Goal: Information Seeking & Learning: Check status

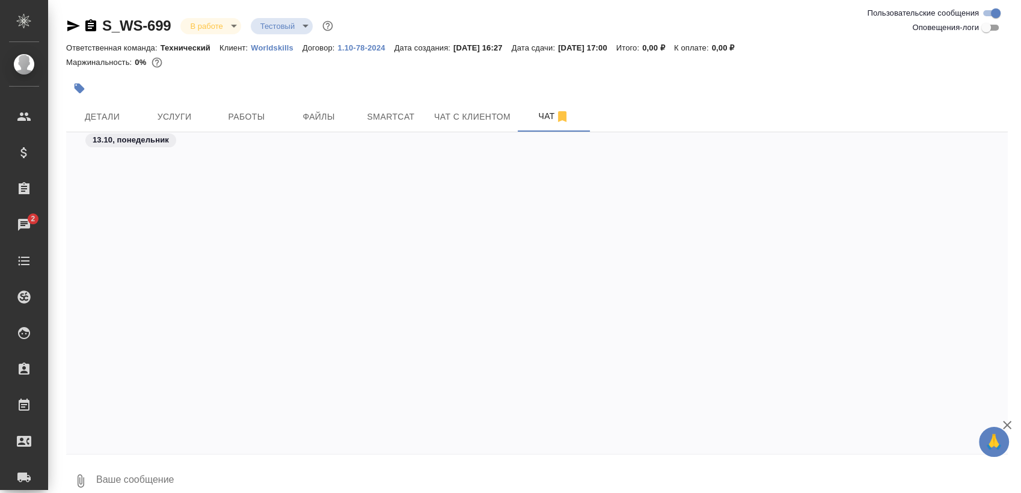
scroll to position [475, 0]
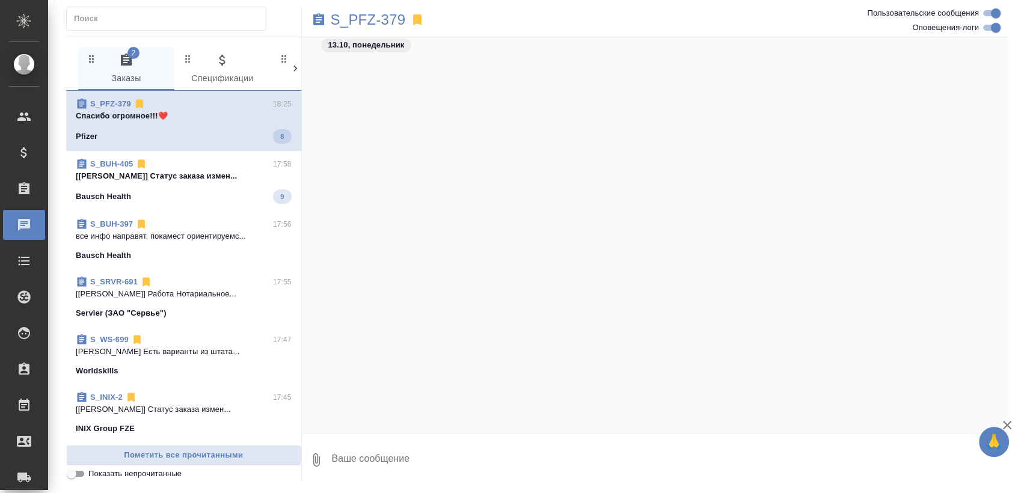
scroll to position [10127, 0]
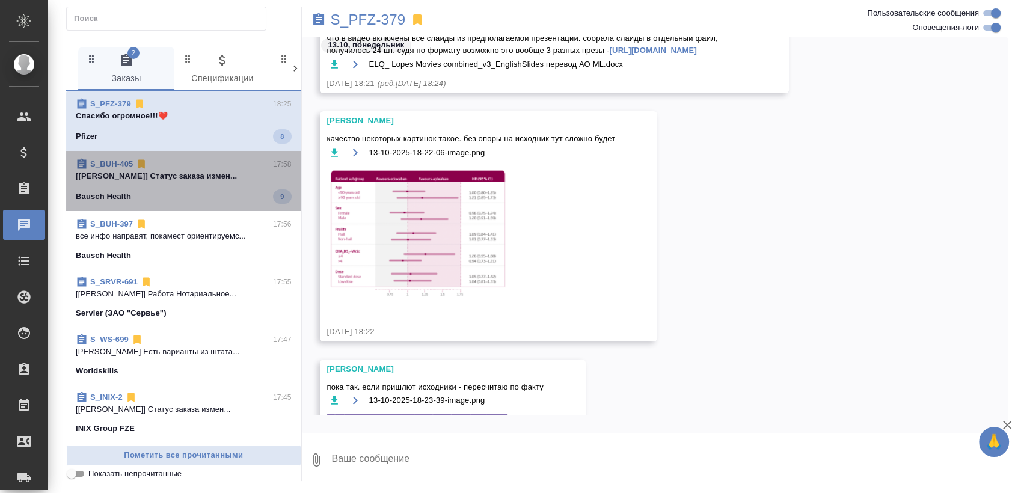
click at [194, 183] on span "S_BUH-405 17:58 [Никифорова Валерия] Статус заказа измен... Bausch Health 9" at bounding box center [184, 181] width 216 height 46
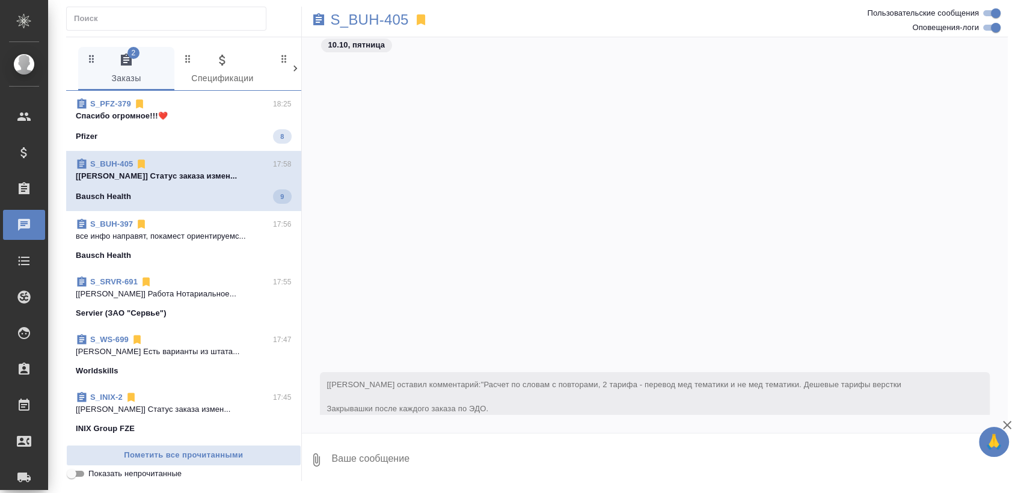
scroll to position [4642, 0]
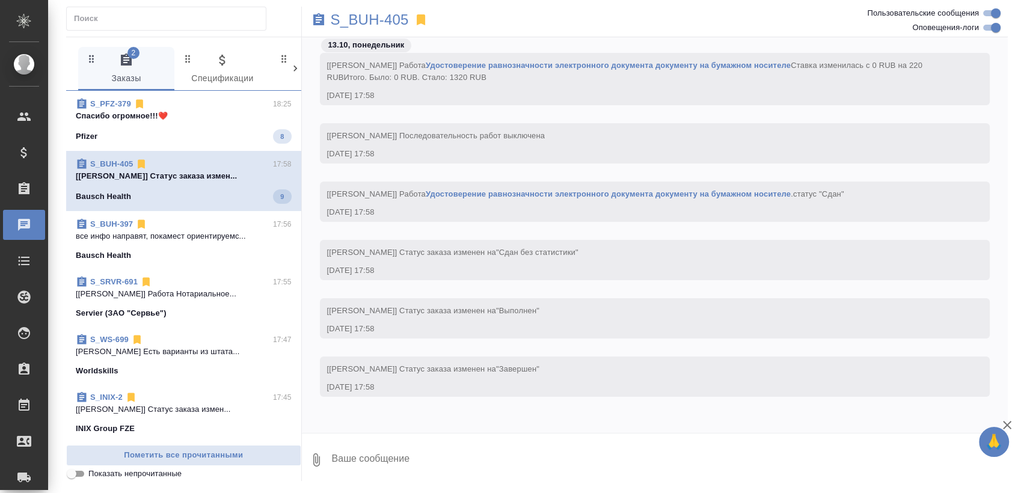
click at [223, 139] on div "Pfizer 8" at bounding box center [184, 136] width 216 height 14
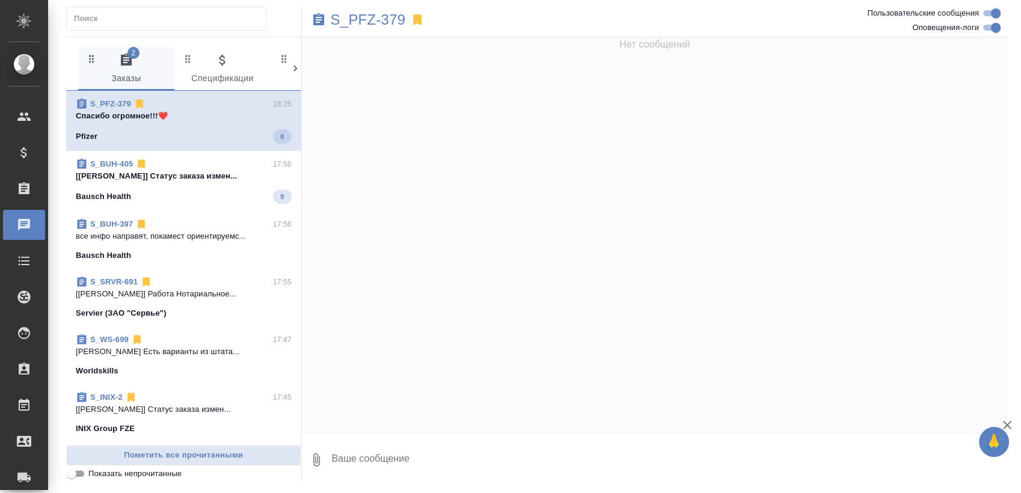
scroll to position [10527, 0]
